Goal: Information Seeking & Learning: Learn about a topic

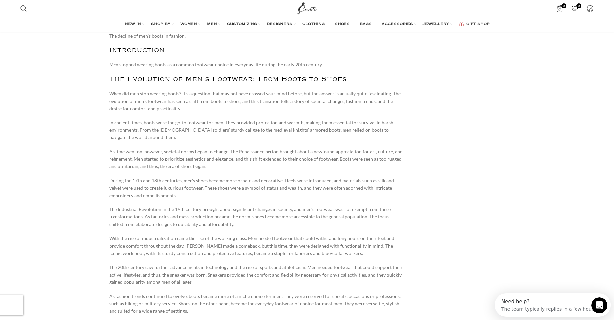
scroll to position [355, 0]
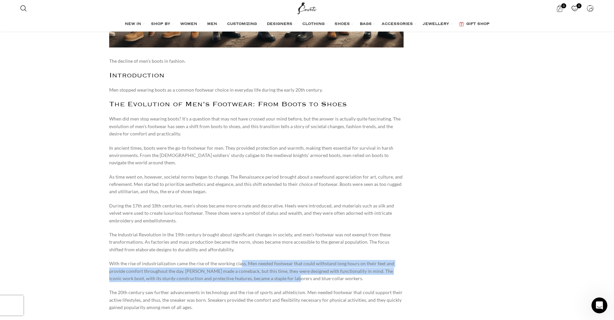
drag, startPoint x: 254, startPoint y: 267, endPoint x: 278, endPoint y: 276, distance: 25.6
click at [278, 276] on p "With the rise of industrialization came the rise of the working class. Men need…" at bounding box center [256, 271] width 294 height 22
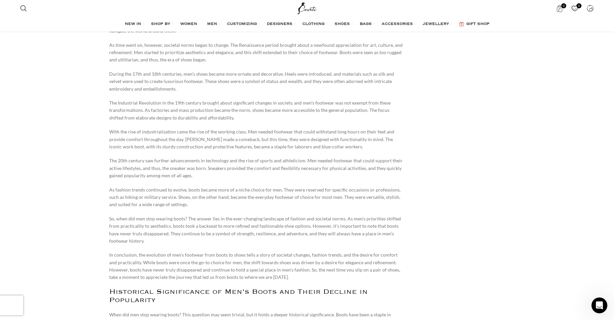
scroll to position [502, 0]
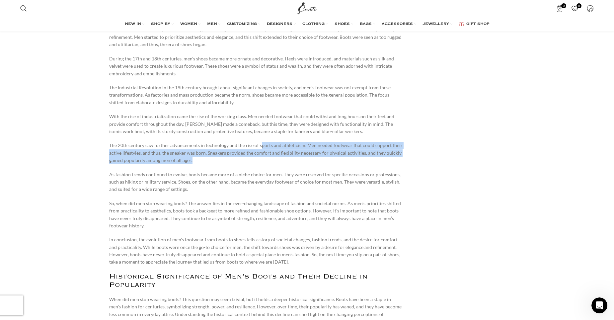
drag, startPoint x: 261, startPoint y: 138, endPoint x: 321, endPoint y: 159, distance: 64.0
click at [321, 159] on p "The 20th century saw further advancements in technology and the rise of sports …" at bounding box center [256, 153] width 294 height 22
drag, startPoint x: 314, startPoint y: 148, endPoint x: 352, endPoint y: 158, distance: 39.7
click at [352, 158] on p "The 20th century saw further advancements in technology and the rise of sports …" at bounding box center [256, 153] width 294 height 22
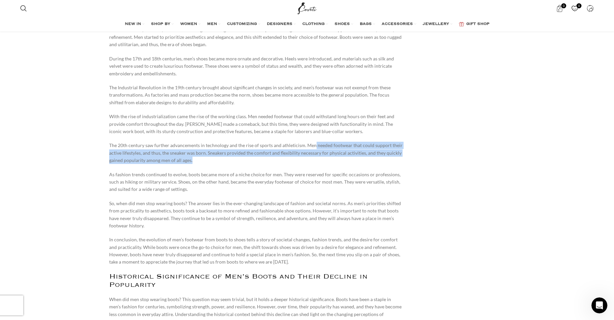
click at [352, 158] on p "The 20th century saw further advancements in technology and the rise of sports …" at bounding box center [256, 153] width 294 height 22
drag, startPoint x: 203, startPoint y: 155, endPoint x: 269, endPoint y: 161, distance: 65.6
click at [269, 161] on p "The 20th century saw further advancements in technology and the rise of sports …" at bounding box center [256, 153] width 294 height 22
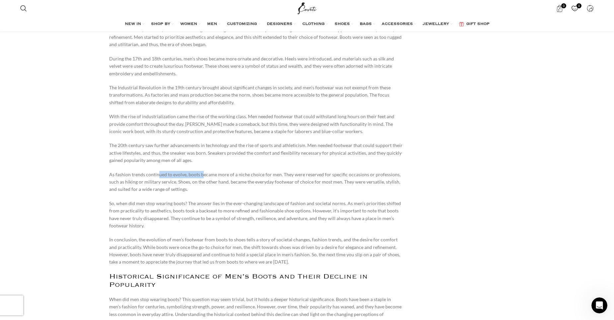
drag, startPoint x: 164, startPoint y: 174, endPoint x: 203, endPoint y: 177, distance: 39.3
click at [203, 177] on p "As fashion trends continued to evolve, boots became more of a niche choice for …" at bounding box center [256, 182] width 294 height 22
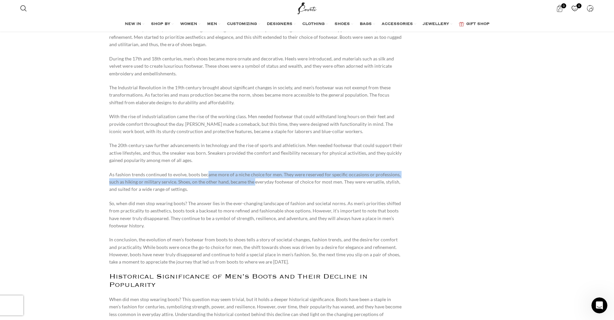
drag, startPoint x: 212, startPoint y: 173, endPoint x: 253, endPoint y: 185, distance: 42.9
click at [253, 185] on p "As fashion trends continued to evolve, boots became more of a niche choice for …" at bounding box center [256, 182] width 294 height 22
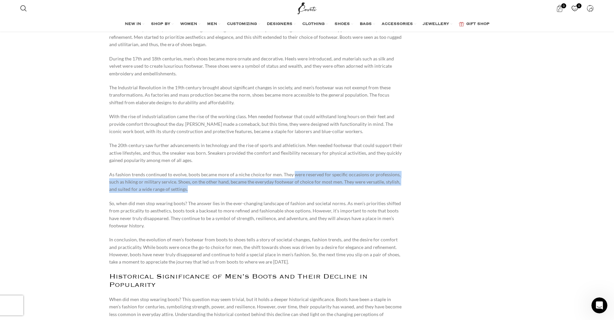
drag, startPoint x: 290, startPoint y: 174, endPoint x: 326, endPoint y: 190, distance: 39.3
click at [326, 190] on p "As fashion trends continued to evolve, boots became more of a niche choice for …" at bounding box center [256, 182] width 294 height 22
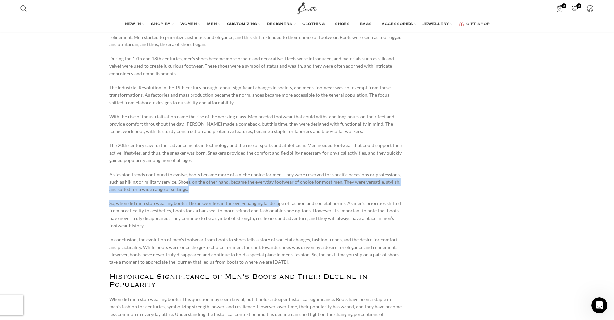
drag, startPoint x: 192, startPoint y: 178, endPoint x: 276, endPoint y: 202, distance: 87.3
click at [276, 202] on p "So, when did men stop wearing boots? The answer lies in the ever-changing lands…" at bounding box center [256, 215] width 294 height 30
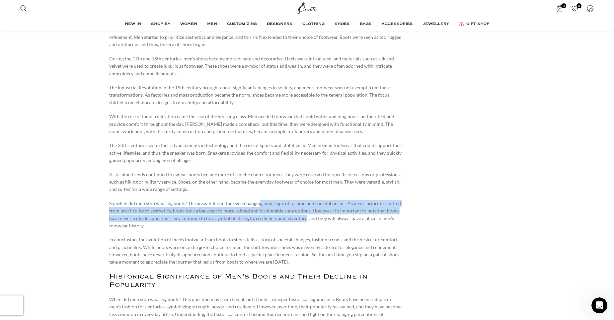
drag, startPoint x: 257, startPoint y: 203, endPoint x: 304, endPoint y: 221, distance: 50.7
click at [304, 221] on p "So, when did men stop wearing boots? The answer lies in the ever-changing lands…" at bounding box center [256, 215] width 294 height 30
drag, startPoint x: 319, startPoint y: 200, endPoint x: 347, endPoint y: 215, distance: 31.7
click at [347, 215] on p "So, when did men stop wearing boots? The answer lies in the ever-changing lands…" at bounding box center [256, 215] width 294 height 30
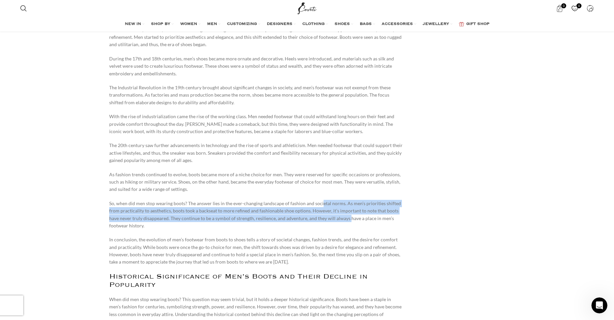
click at [347, 215] on p "So, when did men stop wearing boots? The answer lies in the ever-changing lands…" at bounding box center [256, 215] width 294 height 30
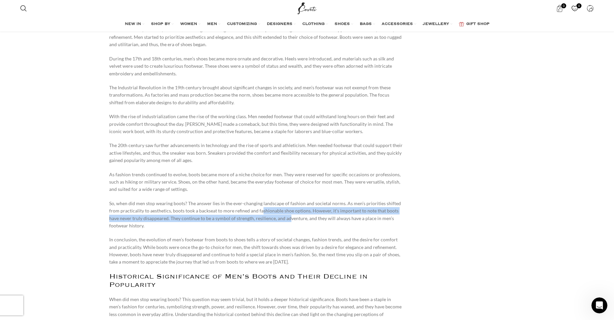
click at [288, 217] on p "So, when did men stop wearing boots? The answer lies in the ever-changing lands…" at bounding box center [256, 215] width 294 height 30
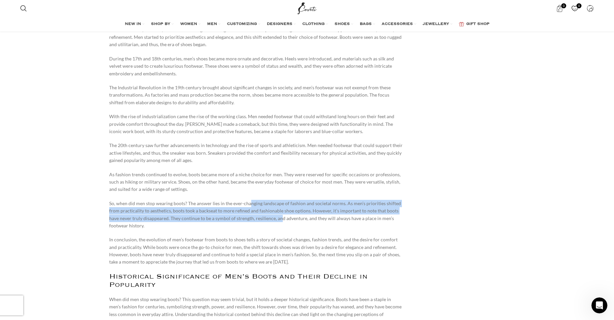
drag, startPoint x: 248, startPoint y: 204, endPoint x: 279, endPoint y: 220, distance: 34.7
click at [279, 220] on p "So, when did men stop wearing boots? The answer lies in the ever-changing lands…" at bounding box center [256, 215] width 294 height 30
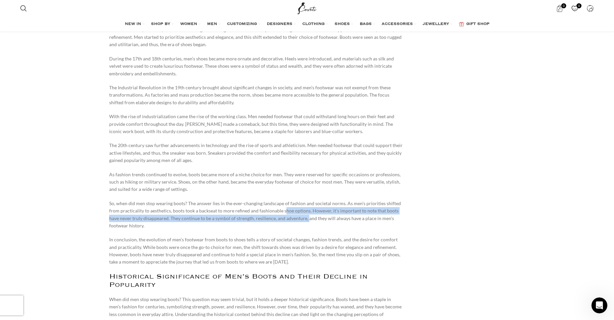
drag, startPoint x: 285, startPoint y: 211, endPoint x: 307, endPoint y: 216, distance: 22.7
click at [307, 216] on p "So, when did men stop wearing boots? The answer lies in the ever-changing lands…" at bounding box center [256, 215] width 294 height 30
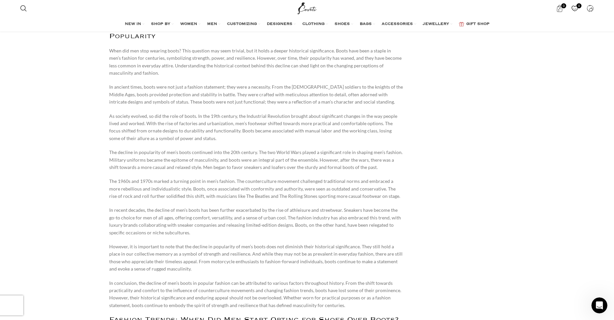
scroll to position [760, 0]
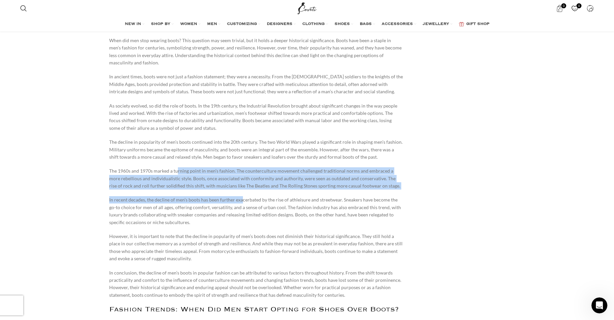
drag, startPoint x: 178, startPoint y: 170, endPoint x: 243, endPoint y: 194, distance: 68.8
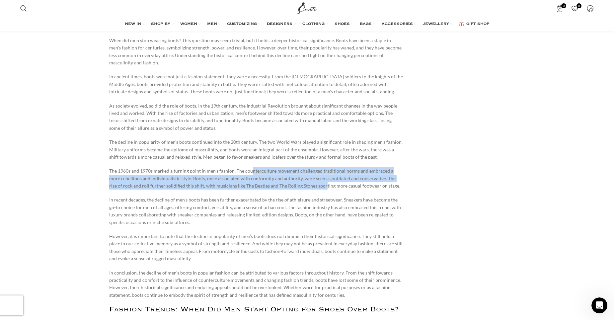
drag, startPoint x: 271, startPoint y: 176, endPoint x: 299, endPoint y: 188, distance: 30.4
click at [299, 188] on p "The 1960s and 1970s marked a turning point in men’s fashion. The counterculture…" at bounding box center [256, 178] width 294 height 22
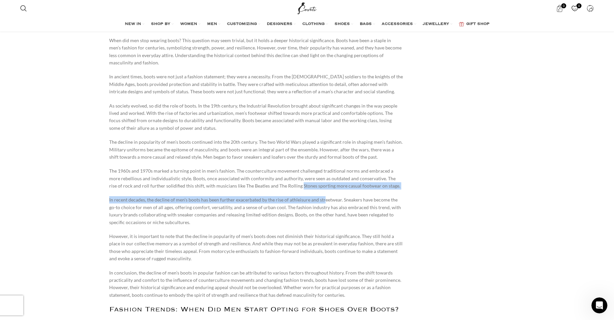
drag, startPoint x: 297, startPoint y: 192, endPoint x: 323, endPoint y: 201, distance: 28.1
click at [323, 201] on p "In recent decades, the decline of men’s boots has been further exacerbated by t…" at bounding box center [256, 211] width 294 height 30
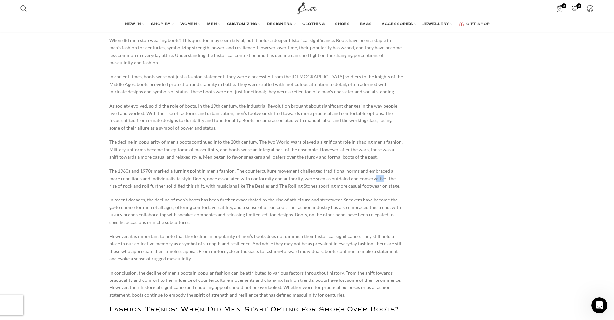
drag, startPoint x: 363, startPoint y: 180, endPoint x: 367, endPoint y: 181, distance: 3.3
click at [367, 181] on p "The 1960s and 1970s marked a turning point in men’s fashion. The counterculture…" at bounding box center [256, 178] width 294 height 22
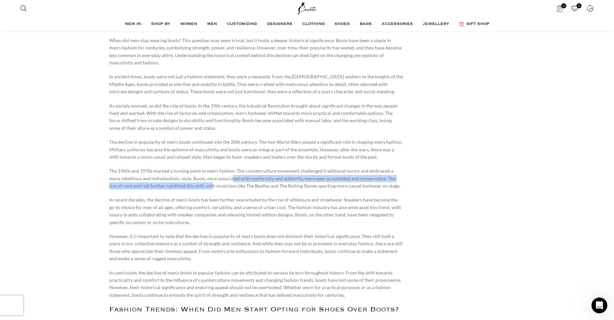
drag, startPoint x: 188, startPoint y: 186, endPoint x: 217, endPoint y: 181, distance: 29.9
click at [217, 181] on p "The 1960s and 1970s marked a turning point in men’s fashion. The counterculture…" at bounding box center [256, 178] width 294 height 22
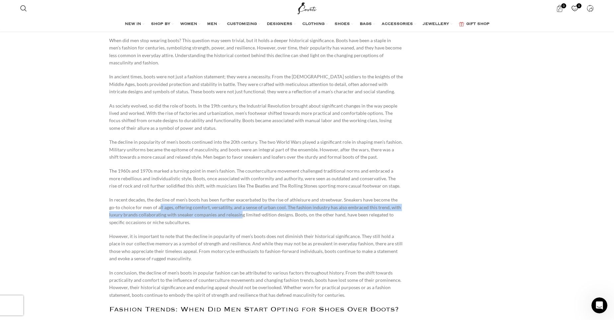
drag, startPoint x: 168, startPoint y: 203, endPoint x: 226, endPoint y: 213, distance: 58.8
click at [226, 213] on p "In recent decades, the decline of men’s boots has been further exacerbated by t…" at bounding box center [256, 211] width 294 height 30
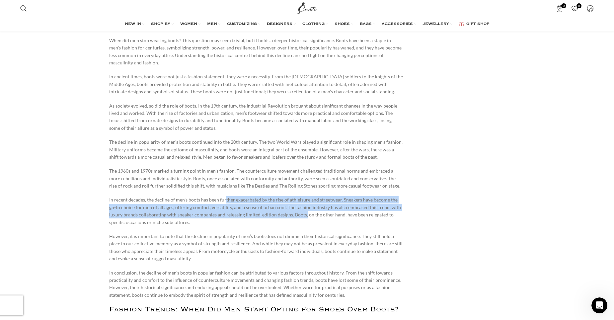
drag, startPoint x: 224, startPoint y: 201, endPoint x: 289, endPoint y: 211, distance: 65.9
click at [289, 211] on p "In recent decades, the decline of men’s boots has been further exacerbated by t…" at bounding box center [256, 211] width 294 height 30
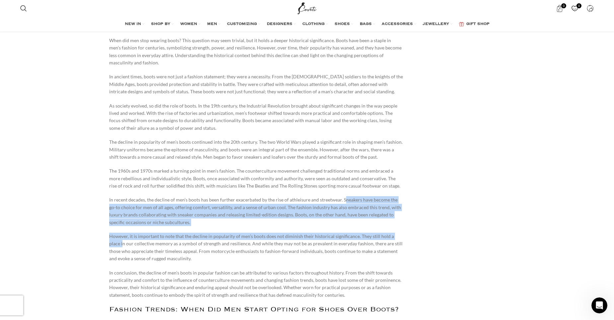
drag, startPoint x: 343, startPoint y: 197, endPoint x: 401, endPoint y: 231, distance: 67.0
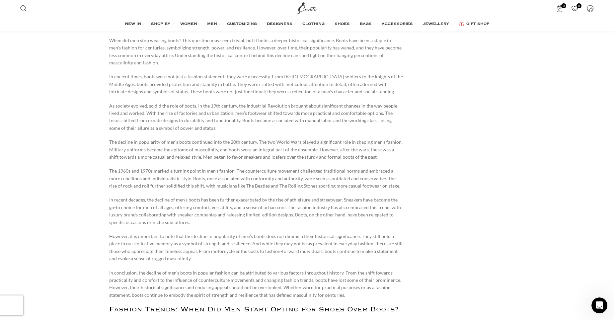
click at [300, 215] on p "In recent decades, the decline of men’s boots has been further exacerbated by t…" at bounding box center [256, 211] width 294 height 30
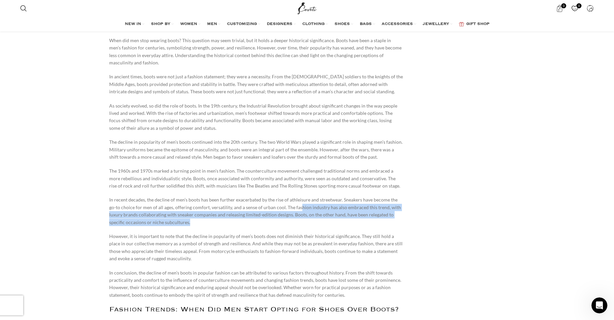
drag, startPoint x: 294, startPoint y: 207, endPoint x: 351, endPoint y: 221, distance: 59.0
click at [351, 221] on p "In recent decades, the decline of men’s boots has been further exacerbated by t…" at bounding box center [256, 211] width 294 height 30
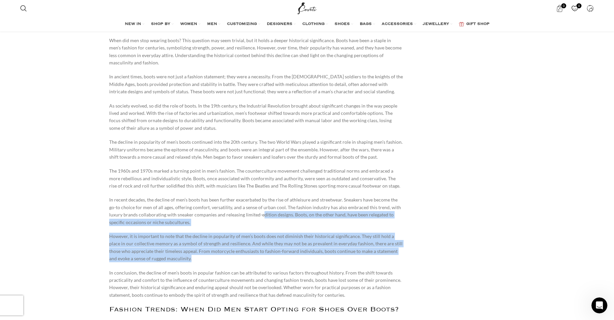
drag, startPoint x: 297, startPoint y: 241, endPoint x: 326, endPoint y: 259, distance: 33.9
click at [326, 259] on p "However, it is important to note that the decline in popularity of men’s boots …" at bounding box center [256, 247] width 294 height 30
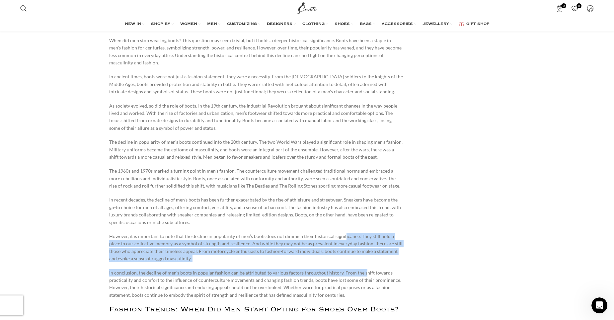
drag, startPoint x: 340, startPoint y: 235, endPoint x: 362, endPoint y: 265, distance: 37.3
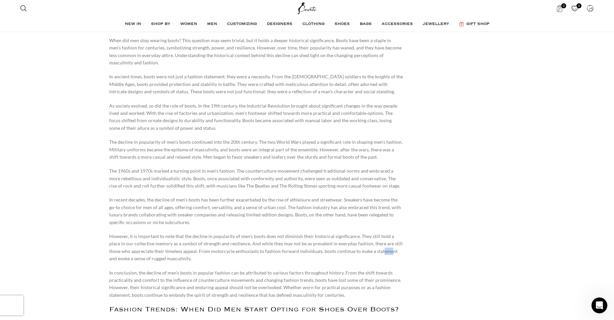
drag, startPoint x: 362, startPoint y: 249, endPoint x: 366, endPoint y: 250, distance: 4.6
click at [366, 250] on p "However, it is important to note that the decline in popularity of men’s boots …" at bounding box center [256, 247] width 294 height 30
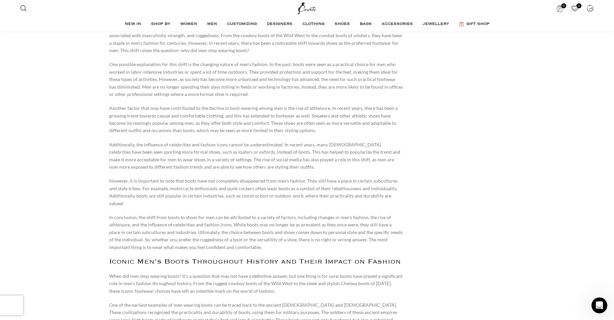
scroll to position [1922, 0]
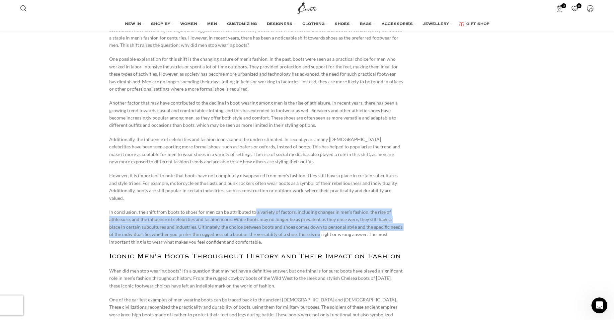
drag, startPoint x: 252, startPoint y: 207, endPoint x: 302, endPoint y: 224, distance: 52.8
click at [302, 224] on p "In conclusion, the shift from boots to shoes for men can be attributed to a var…" at bounding box center [256, 226] width 294 height 37
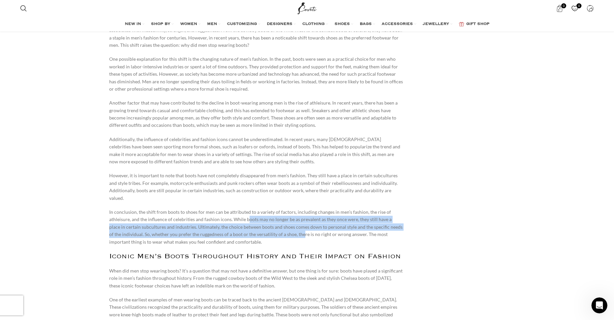
drag, startPoint x: 248, startPoint y: 213, endPoint x: 290, endPoint y: 225, distance: 43.6
click at [290, 225] on p "In conclusion, the shift from boots to shoes for men can be attributed to a var…" at bounding box center [256, 226] width 294 height 37
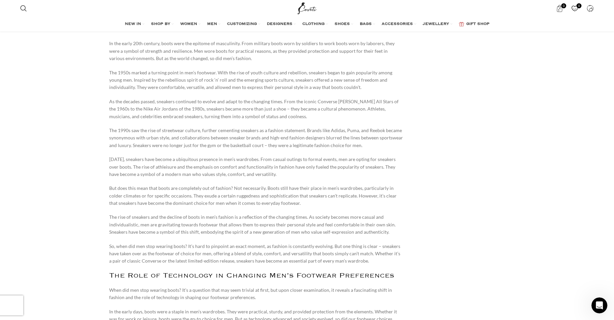
scroll to position [2480, 0]
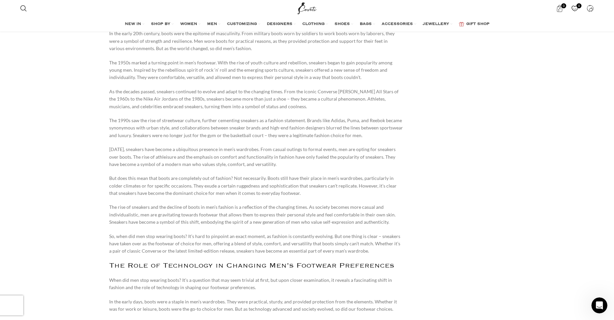
click at [232, 203] on p "The rise of sneakers and the decline of boots in men’s fashion is a reflection …" at bounding box center [256, 214] width 294 height 22
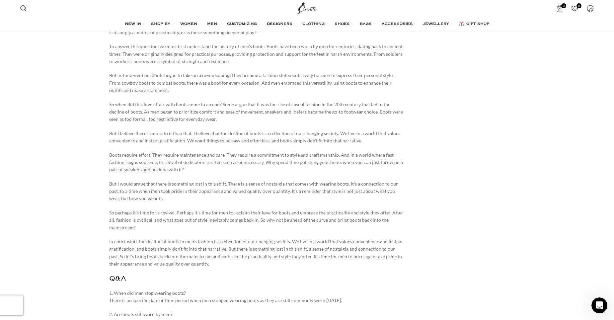
scroll to position [3337, 0]
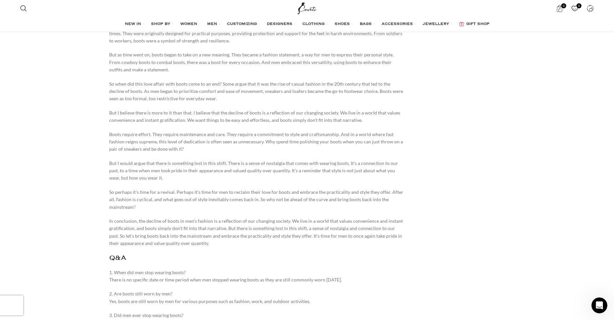
click at [255, 217] on p "In conclusion, the decline of boots in men’s fashion is a reflection of our cha…" at bounding box center [256, 232] width 294 height 30
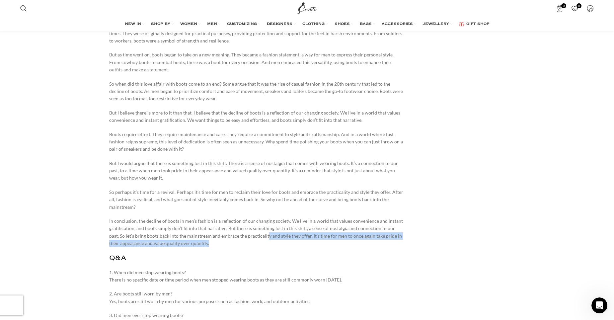
drag, startPoint x: 256, startPoint y: 189, endPoint x: 301, endPoint y: 202, distance: 46.8
click at [301, 217] on p "In conclusion, the decline of boots in men’s fashion is a reflection of our cha…" at bounding box center [256, 232] width 294 height 30
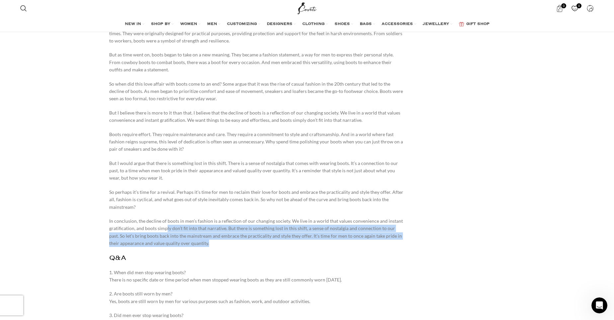
drag, startPoint x: 165, startPoint y: 183, endPoint x: 233, endPoint y: 199, distance: 69.8
click at [233, 217] on p "In conclusion, the decline of boots in men’s fashion is a reflection of our cha…" at bounding box center [256, 232] width 294 height 30
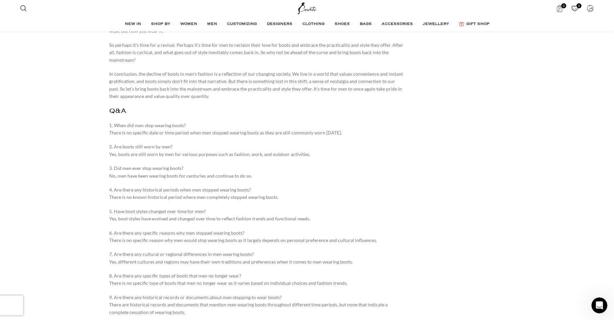
scroll to position [3965, 0]
